Goal: Task Accomplishment & Management: Use online tool/utility

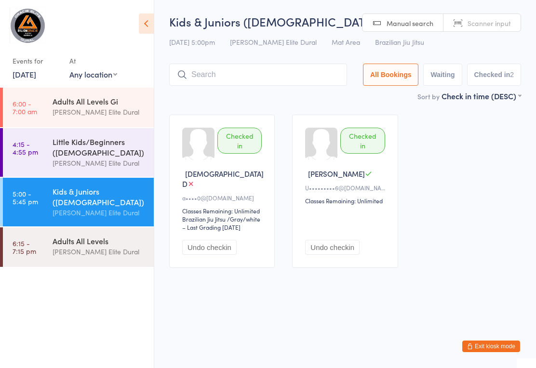
click at [246, 70] on input "search" at bounding box center [258, 75] width 178 height 22
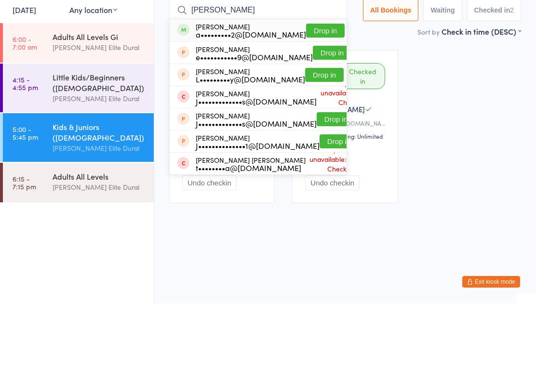
type input "[PERSON_NAME]"
click at [308, 88] on button "Drop in" at bounding box center [325, 95] width 39 height 14
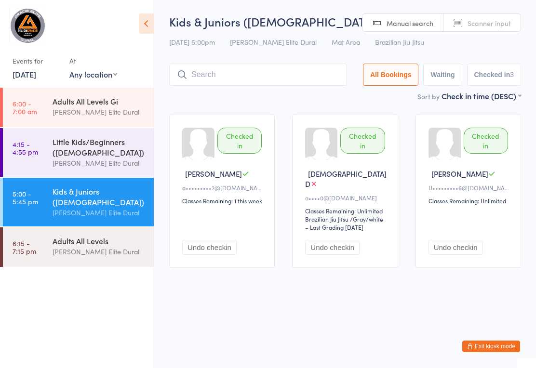
click at [278, 67] on input "search" at bounding box center [258, 75] width 178 height 22
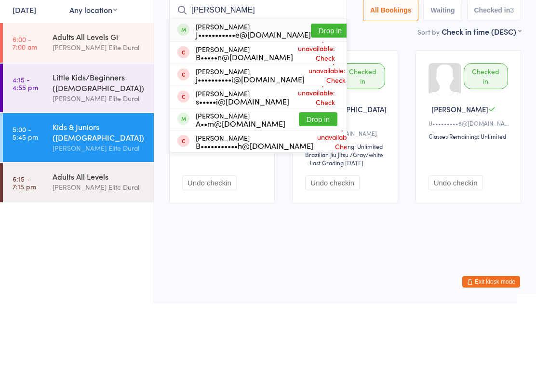
click at [312, 88] on button "Drop in" at bounding box center [330, 95] width 39 height 14
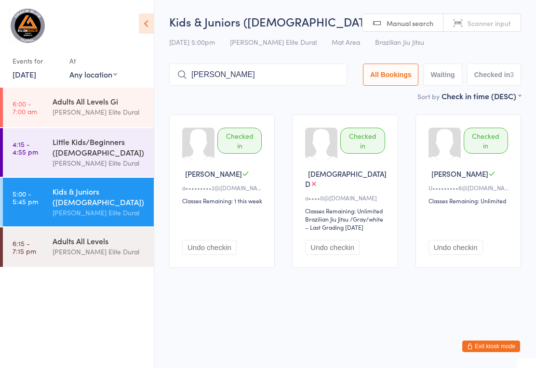
click at [261, 75] on input "[PERSON_NAME]" at bounding box center [258, 75] width 178 height 22
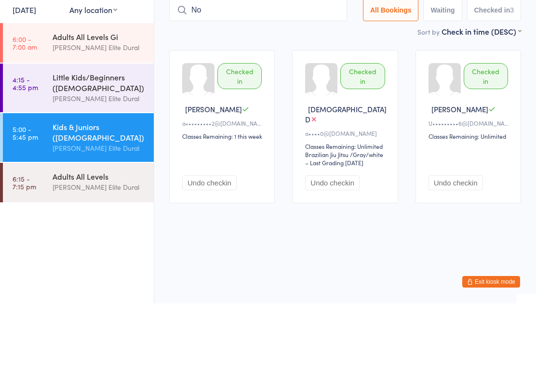
type input "N"
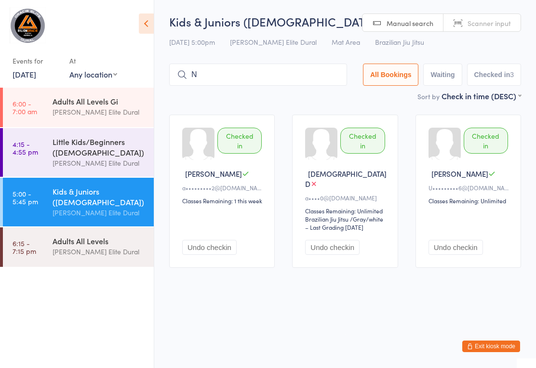
click at [278, 71] on input "N" at bounding box center [258, 75] width 178 height 22
click at [271, 81] on input "search" at bounding box center [258, 75] width 178 height 22
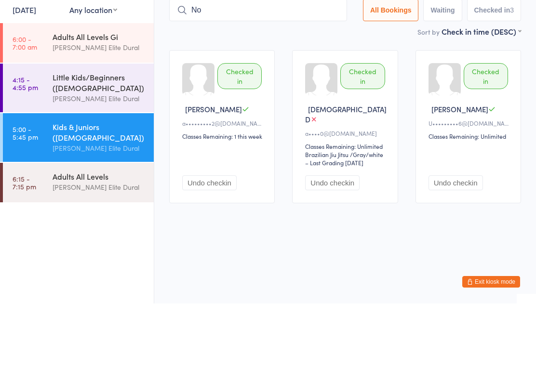
type input "N"
type input "R"
type input "S"
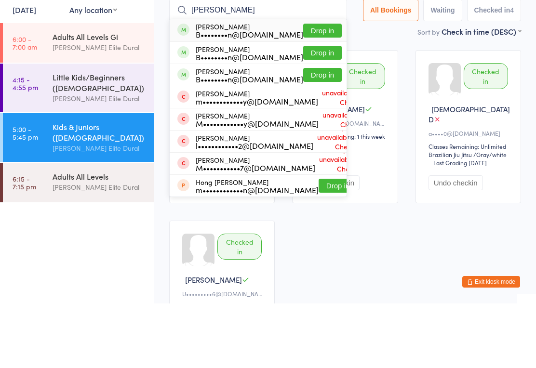
click at [310, 88] on button "Drop in" at bounding box center [322, 95] width 39 height 14
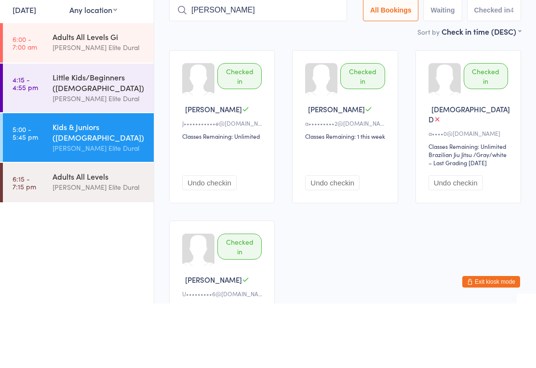
scroll to position [65, 0]
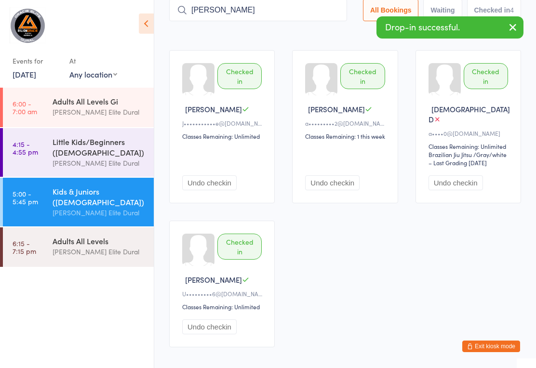
click at [295, 15] on input "[PERSON_NAME]" at bounding box center [258, 10] width 178 height 22
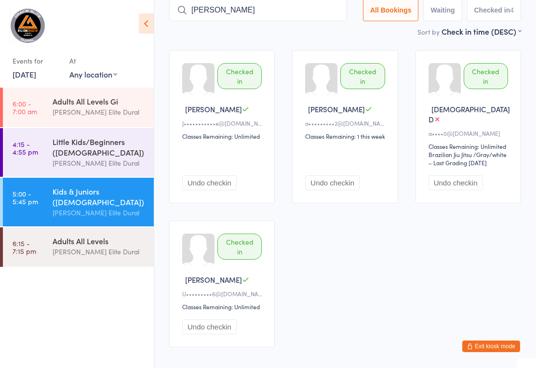
click at [530, 134] on ui-view "Kids & Juniors ([DEMOGRAPHIC_DATA]… Check-in [DATE] 5:00pm [PERSON_NAME] Elite …" at bounding box center [345, 152] width 382 height 407
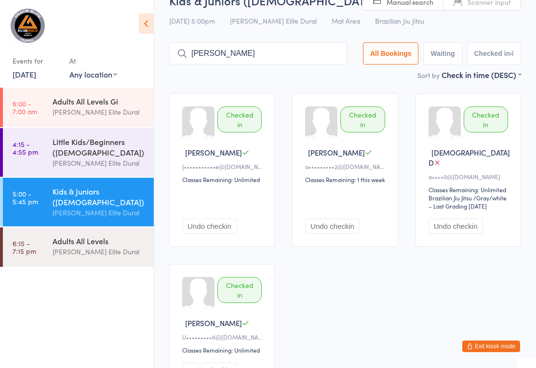
scroll to position [16, 0]
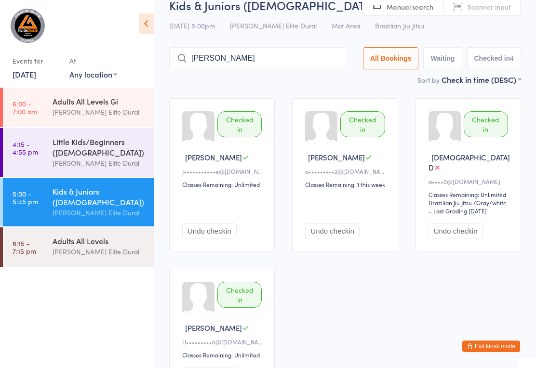
click at [287, 62] on input "[PERSON_NAME]" at bounding box center [258, 58] width 178 height 22
type input "M"
click at [173, 56] on input "[PERSON_NAME]" at bounding box center [258, 58] width 178 height 22
click at [176, 54] on input "[PERSON_NAME]" at bounding box center [258, 58] width 178 height 22
click at [38, 101] on link "6:00 - 7:00 am Adults All Levels Gi [PERSON_NAME] Elite Dural" at bounding box center [78, 108] width 151 height 40
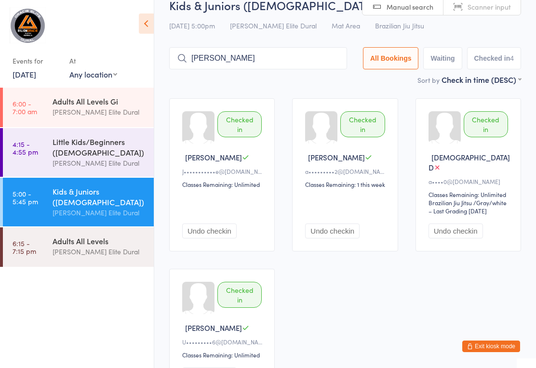
click at [29, 155] on time "4:15 - 4:55 pm" at bounding box center [26, 147] width 26 height 15
click at [50, 153] on link "4:15 - 4:55 pm Little Kids/Beginners ([DEMOGRAPHIC_DATA]) [PERSON_NAME] Elite D…" at bounding box center [78, 152] width 151 height 49
click at [34, 248] on time "6:15 - 7:15 pm" at bounding box center [25, 247] width 24 height 15
click at [33, 195] on time "5:00 - 5:45 pm" at bounding box center [26, 197] width 26 height 15
click at [40, 209] on link "5:00 - 5:45 pm Kids & Juniors ([DEMOGRAPHIC_DATA]) [PERSON_NAME] Elite Dural" at bounding box center [78, 202] width 151 height 49
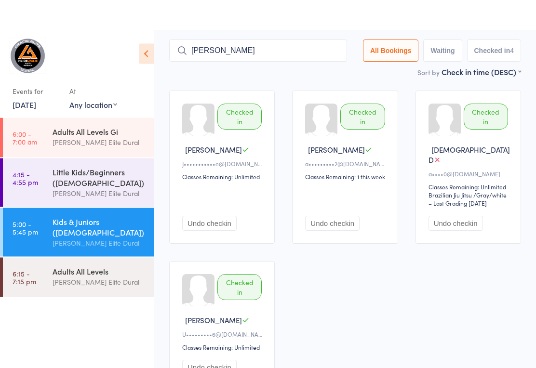
scroll to position [0, 0]
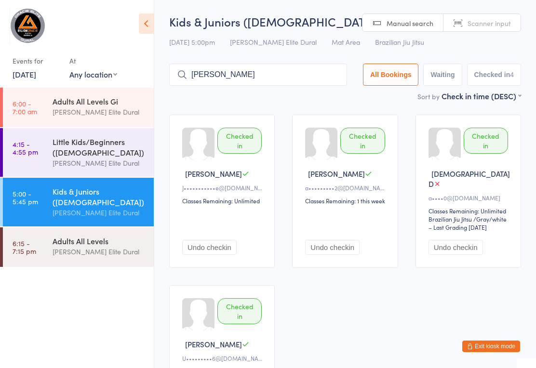
click at [277, 74] on input "[PERSON_NAME]" at bounding box center [258, 75] width 178 height 22
type input "M"
click at [294, 101] on div "Sort by Check in time (DESC) First name (ASC) First name (DESC) Last name (ASC)…" at bounding box center [345, 96] width 352 height 11
click at [298, 80] on input "[PERSON_NAME]" at bounding box center [258, 75] width 178 height 22
type input "M"
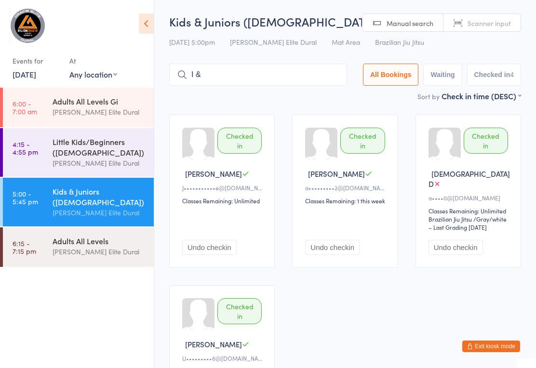
type input "I"
type input "F"
click at [275, 110] on main "Kids & Juniors ([DEMOGRAPHIC_DATA]… Check-in [DATE] 5:00pm [PERSON_NAME] Elite …" at bounding box center [345, 216] width 352 height 407
click at [291, 86] on input "search" at bounding box center [258, 75] width 178 height 22
click at [295, 70] on input "[PERSON_NAME]" at bounding box center [258, 75] width 178 height 22
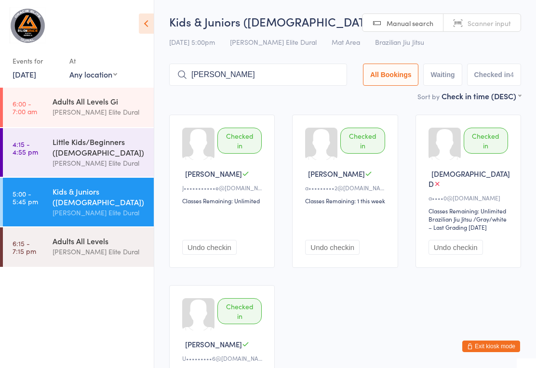
click at [266, 76] on input "[PERSON_NAME]" at bounding box center [258, 75] width 178 height 22
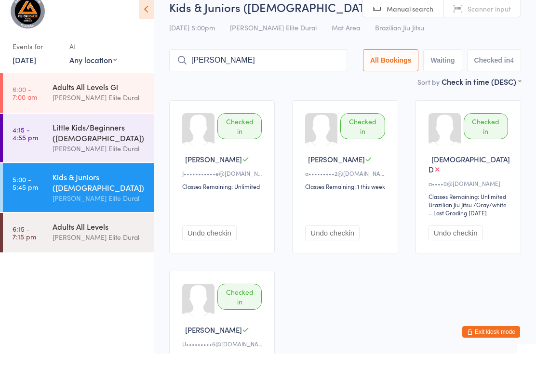
click at [307, 64] on input "[PERSON_NAME]" at bounding box center [258, 75] width 178 height 22
type input "[PERSON_NAME]"
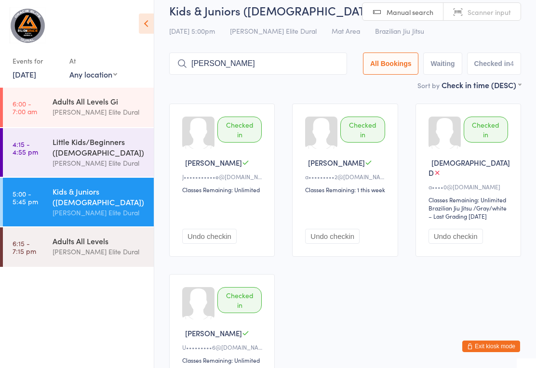
scroll to position [6, 0]
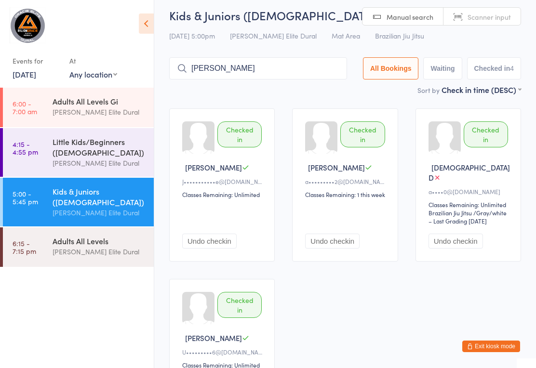
click at [266, 60] on input "[PERSON_NAME]" at bounding box center [258, 68] width 178 height 22
click at [247, 74] on input "[PERSON_NAME]" at bounding box center [258, 68] width 178 height 22
click at [248, 74] on input "[PERSON_NAME]" at bounding box center [258, 68] width 178 height 22
type input "L"
click at [42, 203] on link "5:00 - 5:45 pm Kids & Juniors ([DEMOGRAPHIC_DATA]) [PERSON_NAME] Elite Dural" at bounding box center [78, 202] width 151 height 49
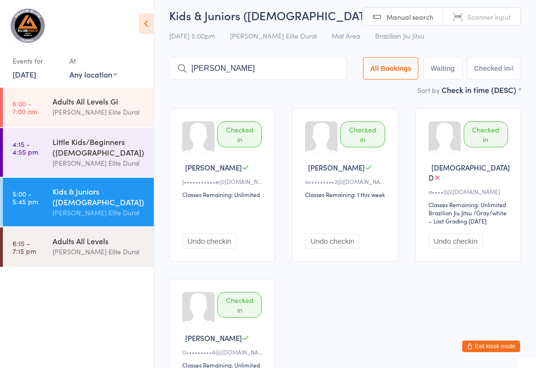
click at [282, 73] on input "[PERSON_NAME]" at bounding box center [258, 68] width 178 height 22
type input "L"
type input "[PERSON_NAME]"
click at [501, 68] on button "Checked in 4" at bounding box center [494, 68] width 54 height 22
click at [495, 352] on button "Exit kiosk mode" at bounding box center [491, 347] width 58 height 12
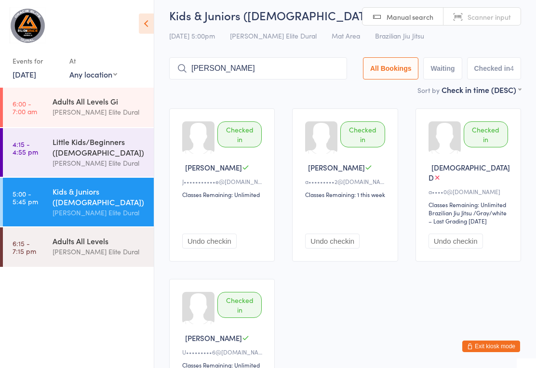
click at [484, 352] on button "Exit kiosk mode" at bounding box center [491, 347] width 58 height 12
click at [486, 352] on button "Exit kiosk mode" at bounding box center [491, 347] width 58 height 12
click at [482, 352] on button "Exit kiosk mode" at bounding box center [491, 347] width 58 height 12
click at [477, 352] on button "Exit kiosk mode" at bounding box center [491, 347] width 58 height 12
click at [489, 352] on button "Exit kiosk mode" at bounding box center [491, 347] width 58 height 12
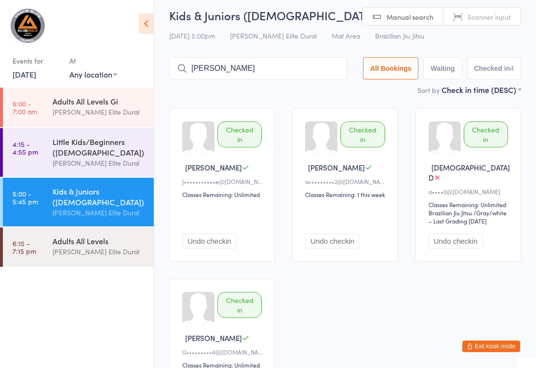
click at [486, 352] on button "Exit kiosk mode" at bounding box center [491, 347] width 58 height 12
click at [484, 352] on button "Exit kiosk mode" at bounding box center [491, 347] width 58 height 12
click at [483, 352] on button "Exit kiosk mode" at bounding box center [491, 347] width 58 height 12
click at [479, 352] on button "Exit kiosk mode" at bounding box center [491, 347] width 58 height 12
click at [478, 352] on button "Exit kiosk mode" at bounding box center [491, 347] width 58 height 12
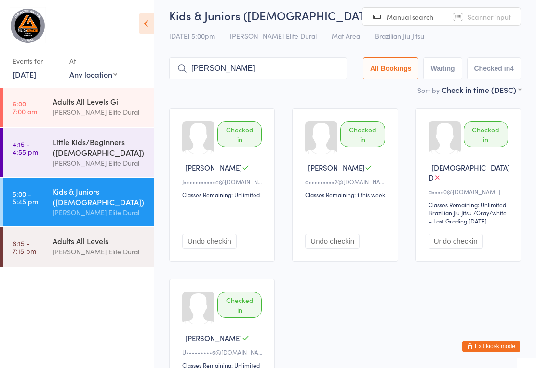
scroll to position [116, 0]
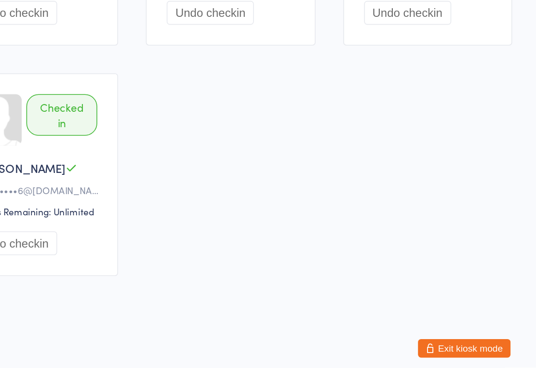
click at [462, 341] on button "Exit kiosk mode" at bounding box center [491, 347] width 58 height 12
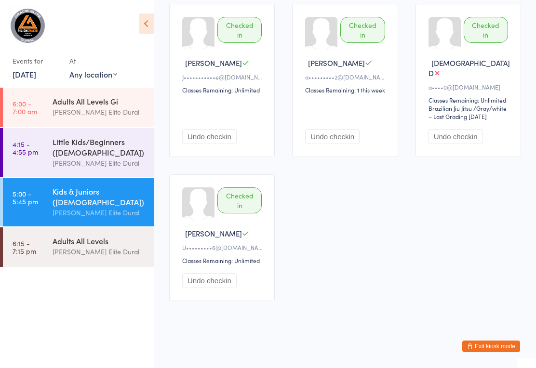
click at [486, 341] on button "Exit kiosk mode" at bounding box center [491, 347] width 58 height 12
click at [467, 344] on icon "button" at bounding box center [470, 347] width 6 height 6
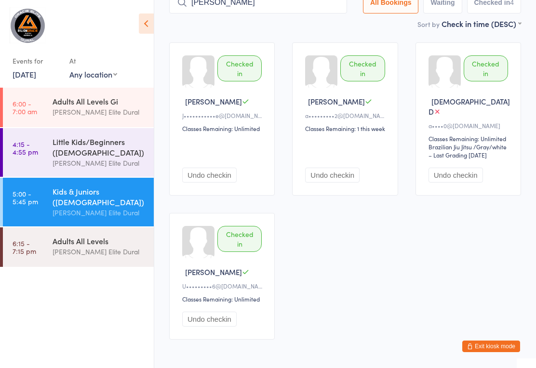
scroll to position [0, 0]
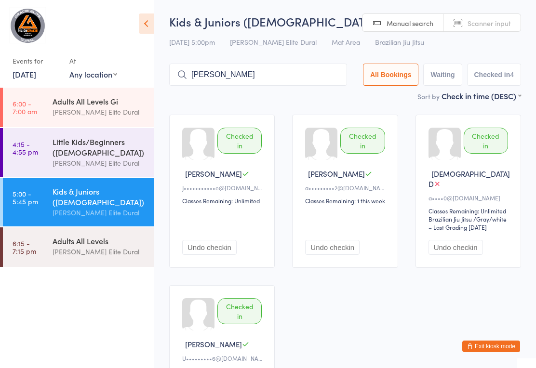
click at [469, 344] on button "Exit kiosk mode" at bounding box center [491, 347] width 58 height 12
click at [486, 341] on button "Exit kiosk mode" at bounding box center [491, 347] width 58 height 12
